Goal: Task Accomplishment & Management: Manage account settings

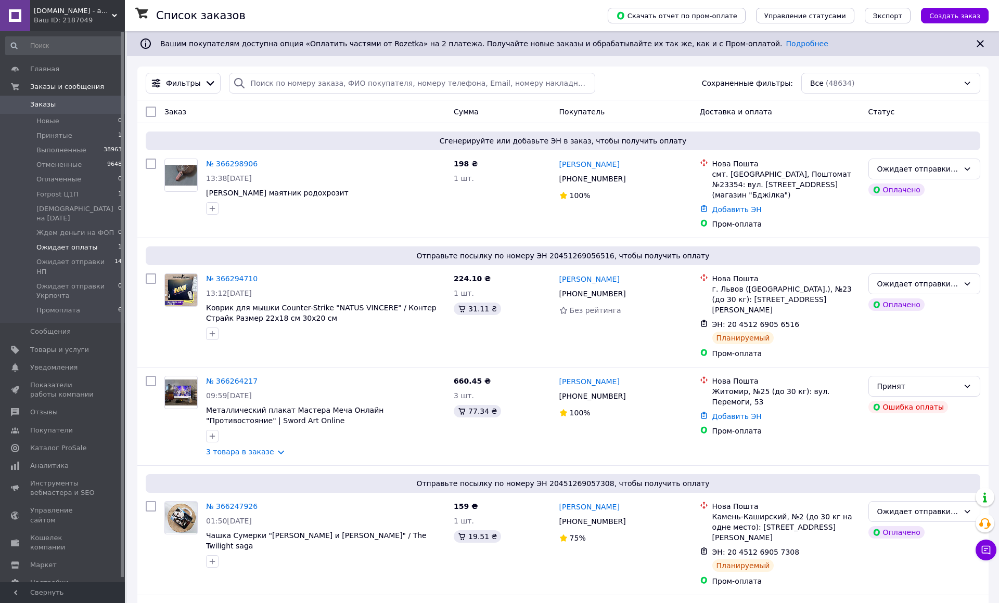
click at [84, 243] on span "Ожидает оплаты" at bounding box center [66, 247] width 61 height 9
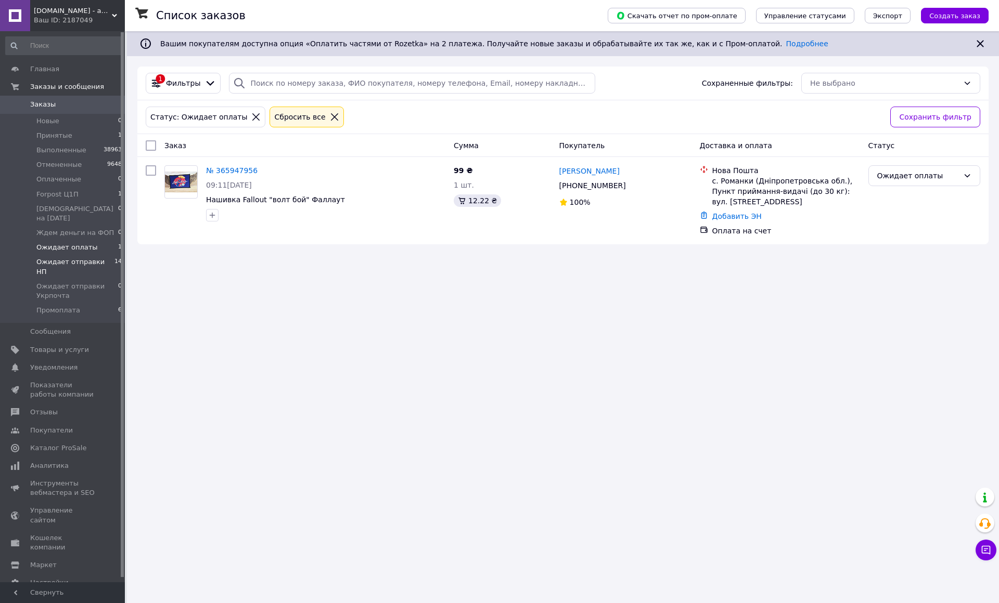
click at [105, 257] on span "Ожидает отправки НП" at bounding box center [75, 266] width 78 height 19
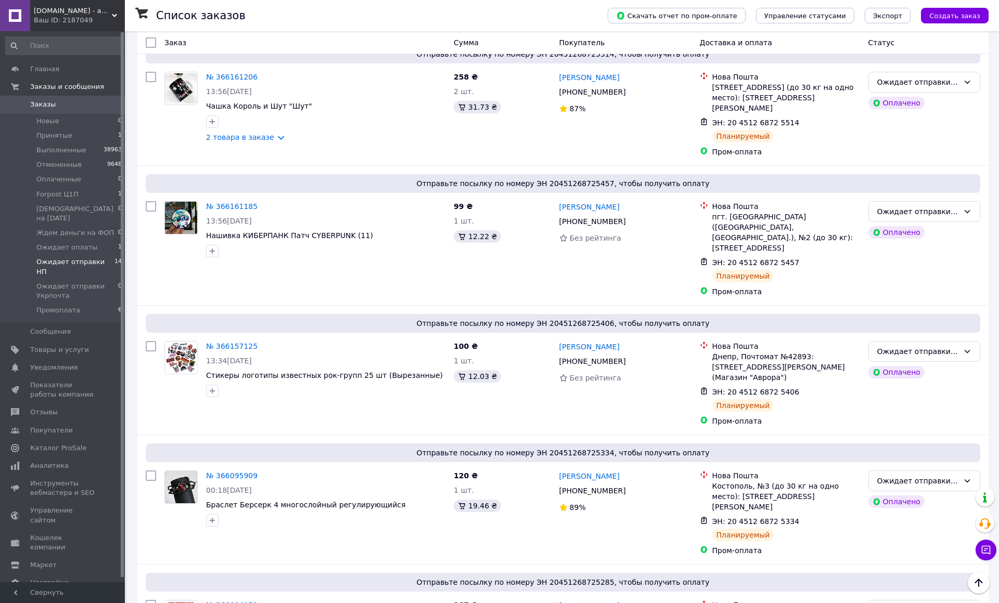
scroll to position [1231, 0]
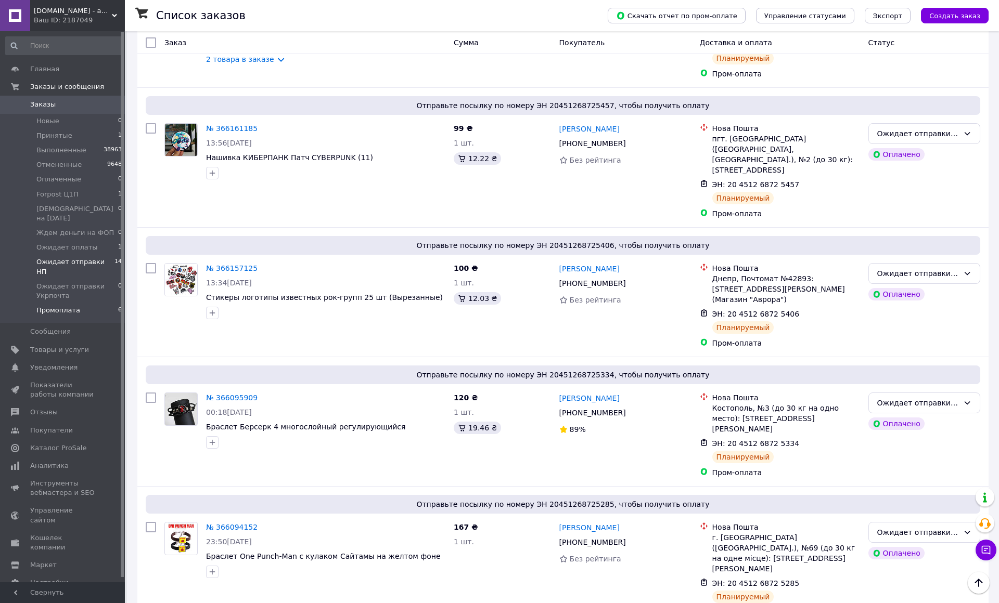
click at [87, 303] on li "Промоплата 6" at bounding box center [64, 313] width 128 height 20
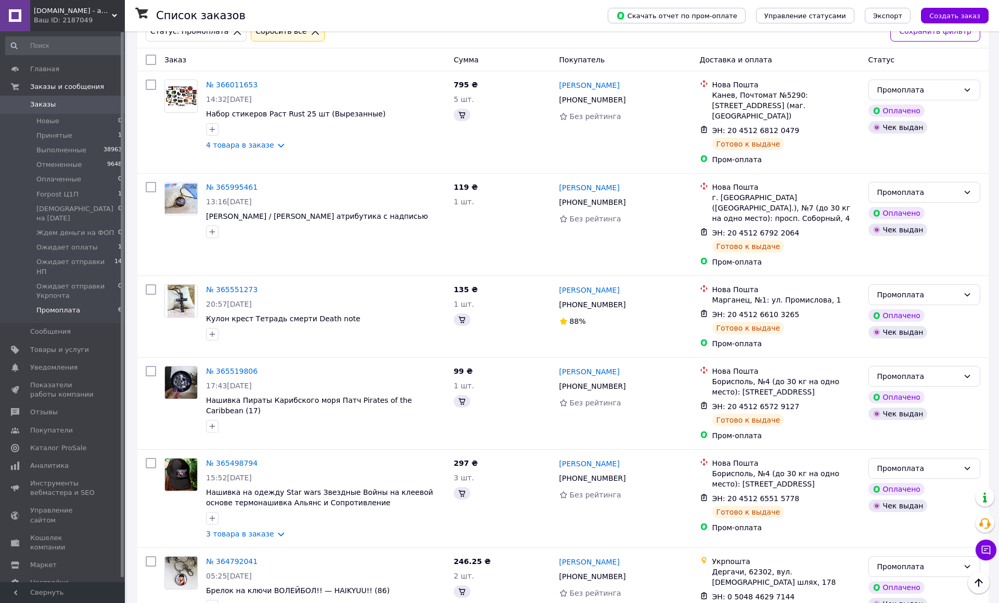
scroll to position [112, 0]
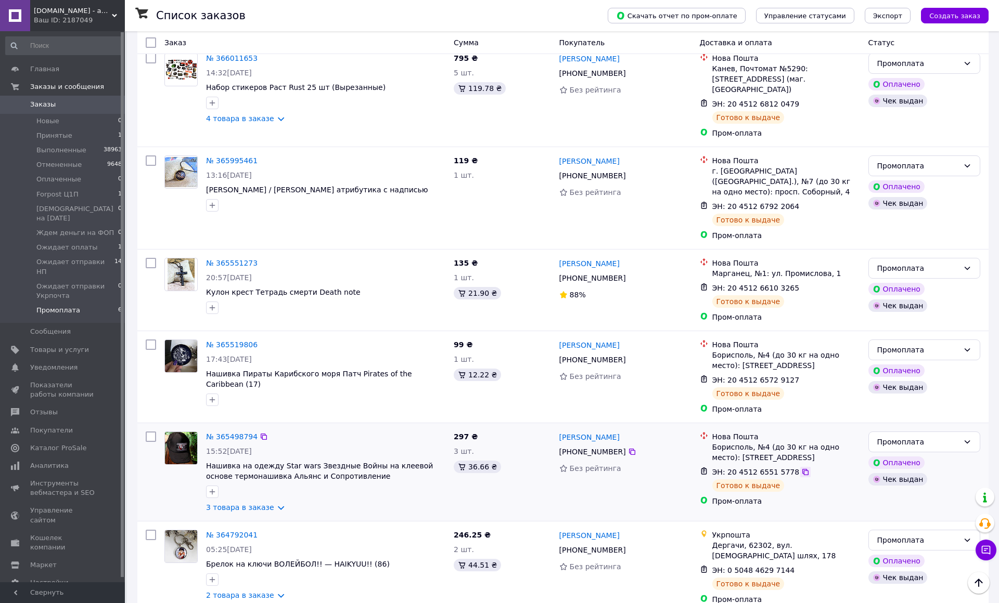
click at [809, 468] on icon at bounding box center [805, 472] width 8 height 8
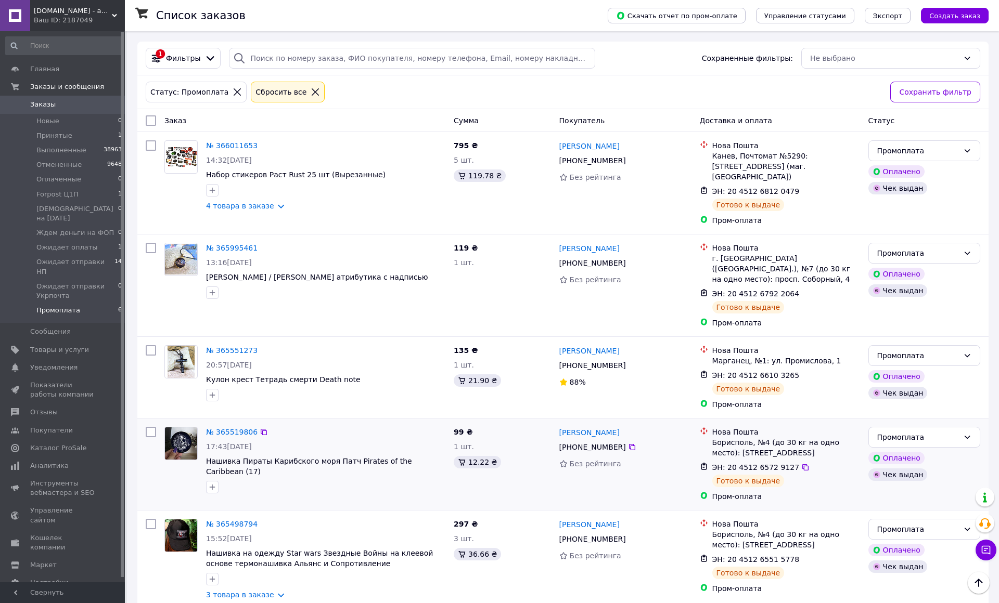
scroll to position [0, 0]
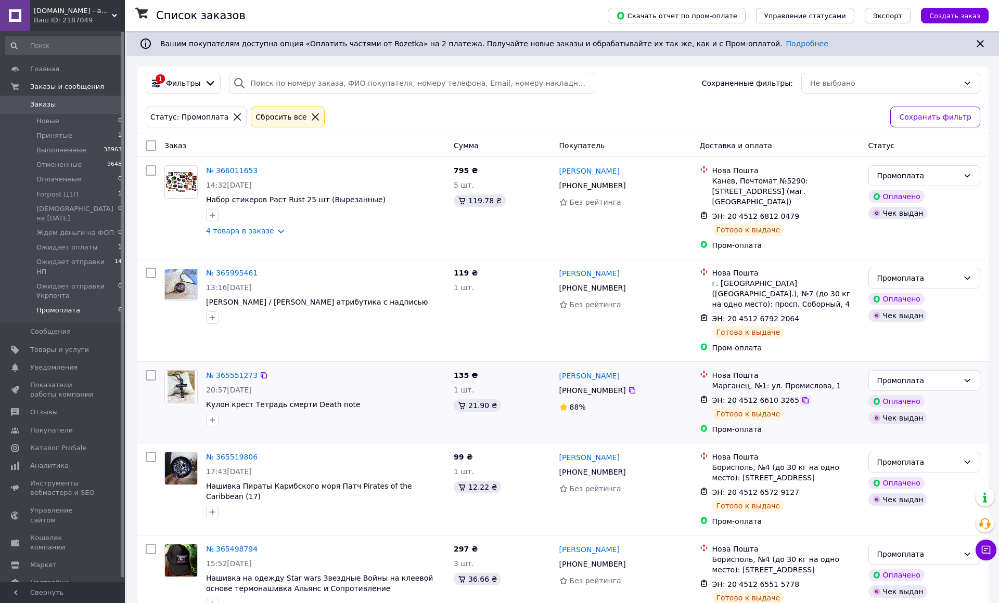
click at [809, 396] on icon at bounding box center [805, 400] width 8 height 8
click at [112, 282] on span "Ожидает отправки Укрпочта" at bounding box center [77, 291] width 82 height 19
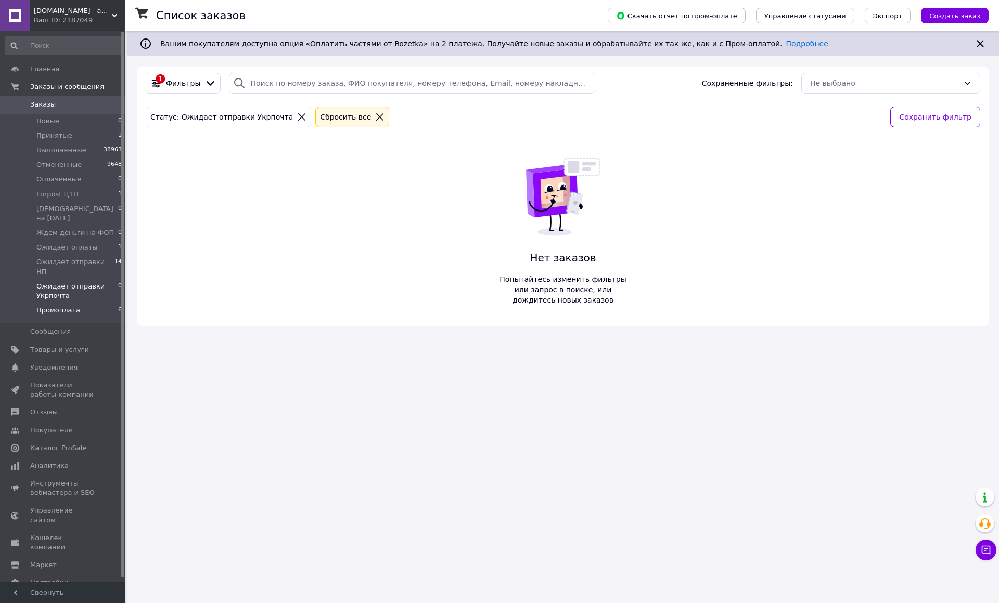
click at [96, 303] on li "Промоплата 6" at bounding box center [64, 313] width 128 height 20
